Goal: Go to known website: Go to known website

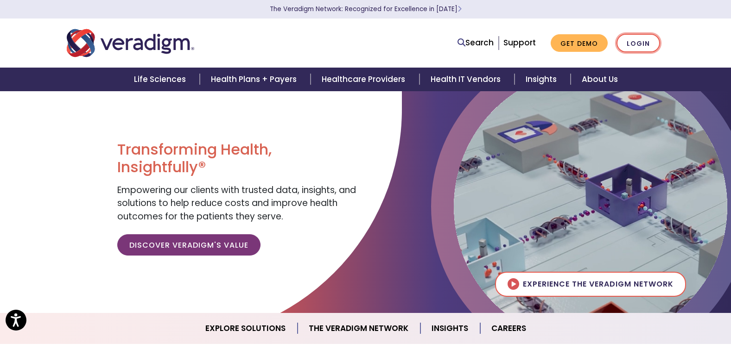
click at [629, 39] on link "Login" at bounding box center [638, 43] width 44 height 19
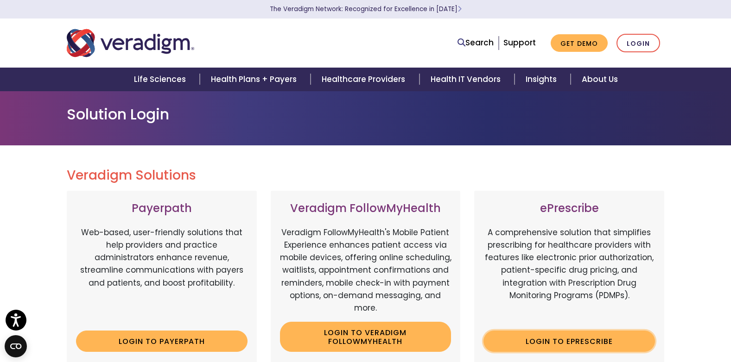
click at [534, 342] on link "Login to ePrescribe" at bounding box center [568, 341] width 171 height 21
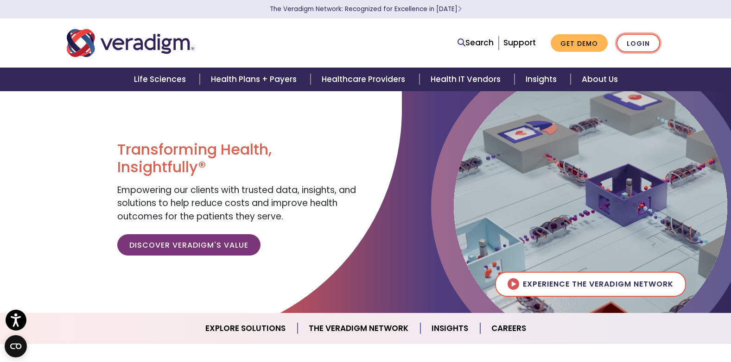
click at [642, 45] on link "Login" at bounding box center [638, 43] width 44 height 19
